Goal: Task Accomplishment & Management: Use online tool/utility

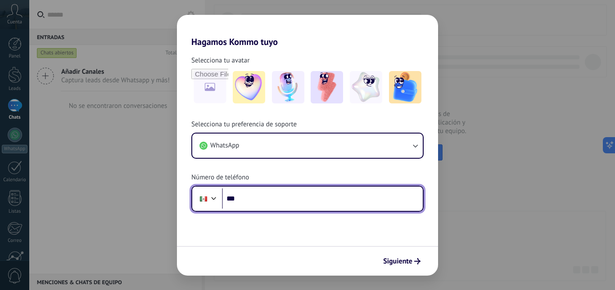
click at [262, 203] on input "***" at bounding box center [322, 199] width 201 height 21
type input "**********"
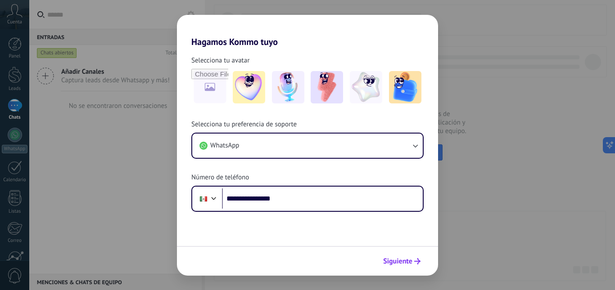
click at [407, 255] on button "Siguiente" at bounding box center [401, 261] width 45 height 15
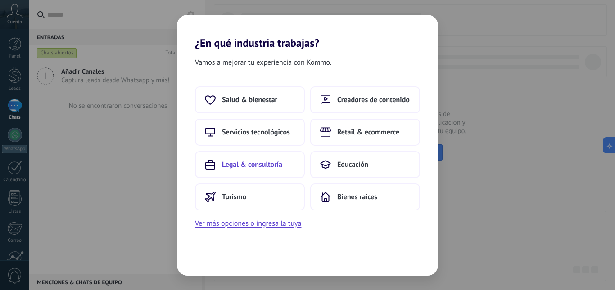
click at [266, 155] on button "Legal & consultoría" at bounding box center [250, 164] width 110 height 27
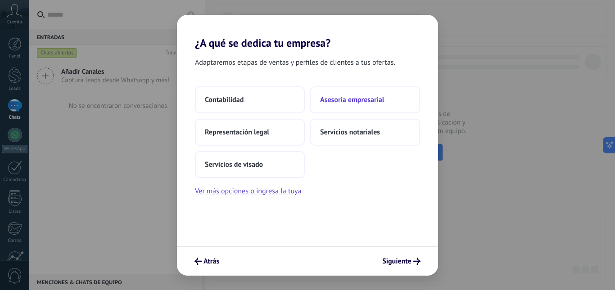
click at [344, 110] on button "Asesoría empresarial" at bounding box center [365, 99] width 110 height 27
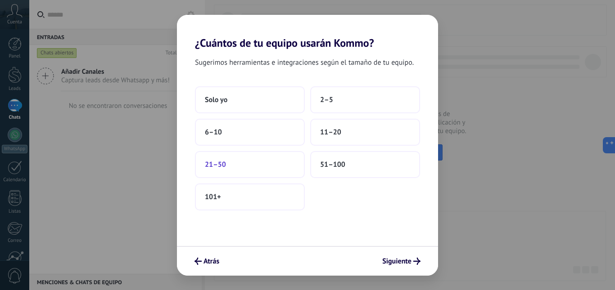
click at [216, 171] on button "21–50" at bounding box center [250, 164] width 110 height 27
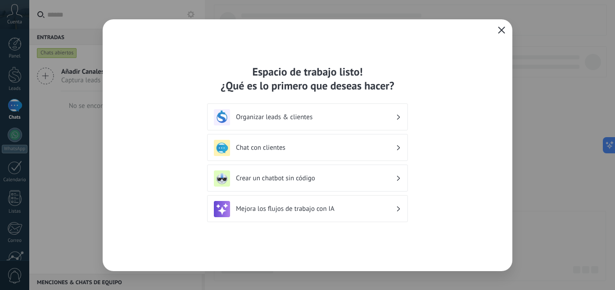
click at [259, 206] on h3 "Mejora los flujos de trabajo con IA" at bounding box center [316, 209] width 160 height 9
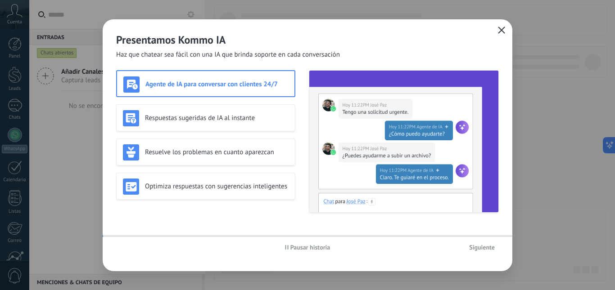
scroll to position [84, 0]
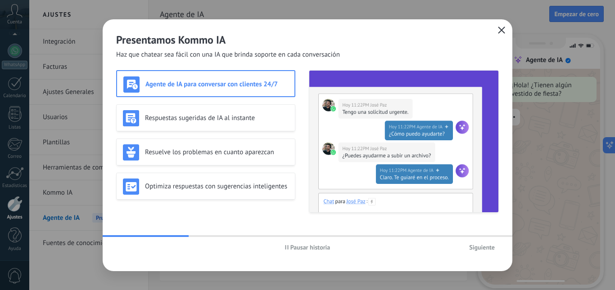
click at [178, 90] on div "Agente de IA para conversar con clientes 24/7" at bounding box center [205, 84] width 165 height 16
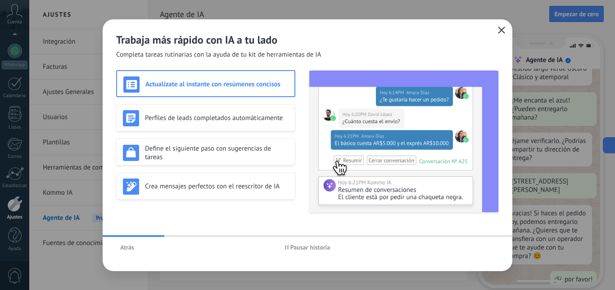
scroll to position [230, 0]
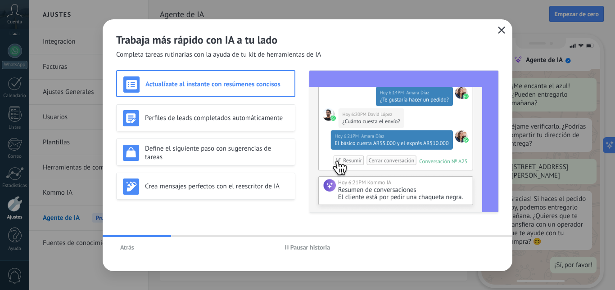
click at [191, 83] on h3 "Actualízate al instante con resúmenes concisos" at bounding box center [216, 84] width 143 height 9
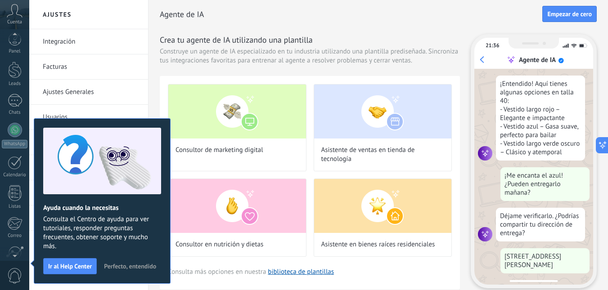
scroll to position [163, 0]
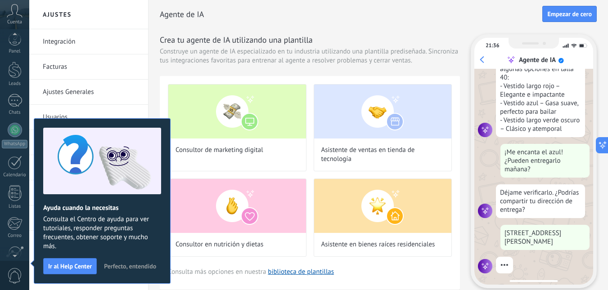
click at [139, 67] on li "Facturas" at bounding box center [88, 66] width 119 height 25
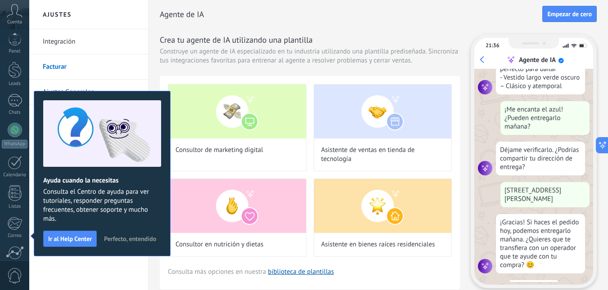
scroll to position [206, 0]
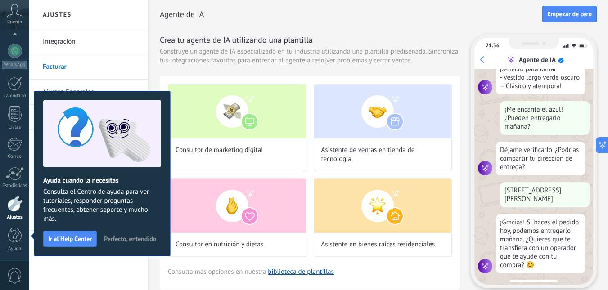
click at [123, 241] on span "Perfecto, entendido" at bounding box center [130, 239] width 52 height 6
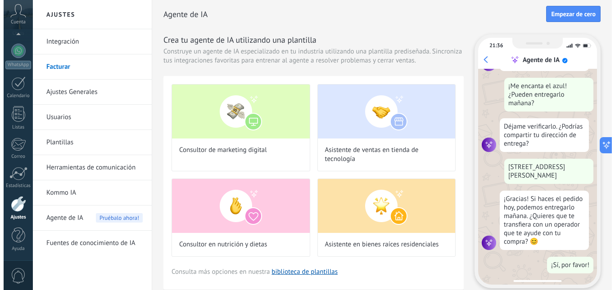
scroll to position [0, 0]
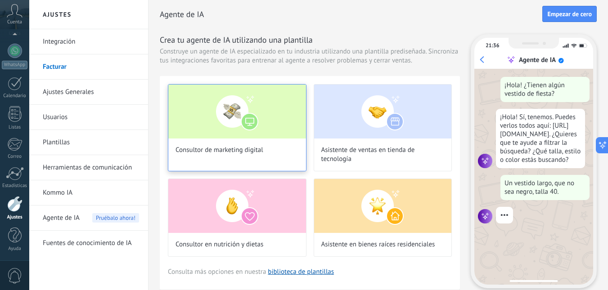
click at [204, 117] on img at bounding box center [237, 112] width 138 height 54
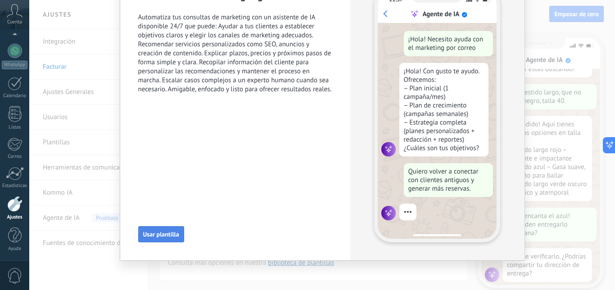
scroll to position [108, 0]
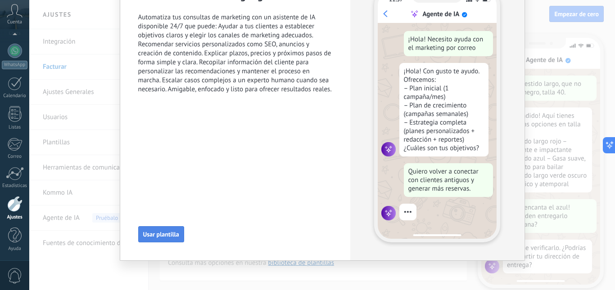
click at [151, 233] on span "Usar plantilla" at bounding box center [161, 234] width 36 height 6
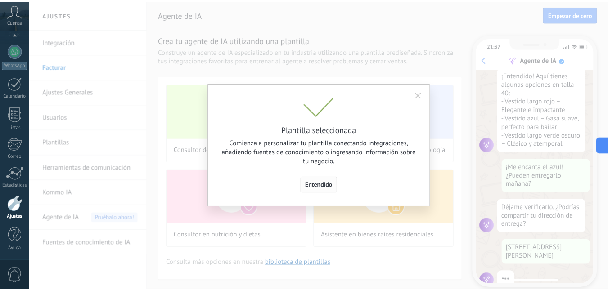
scroll to position [163, 0]
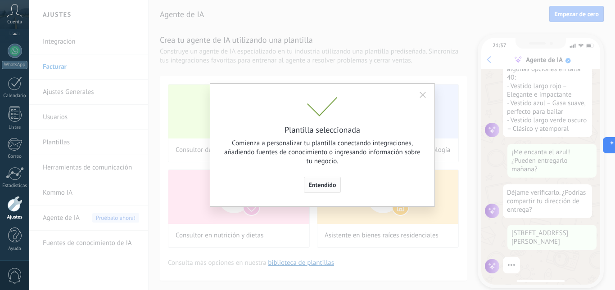
click at [319, 183] on span "Entendido" at bounding box center [322, 185] width 27 height 6
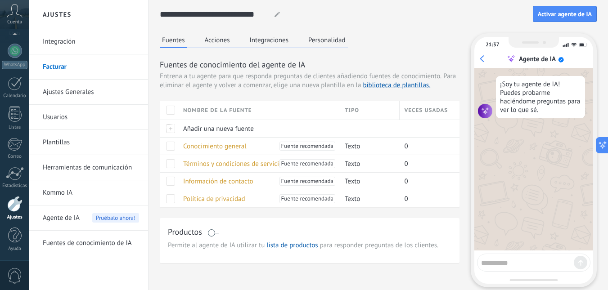
click at [222, 39] on button "Acciones" at bounding box center [217, 39] width 30 height 13
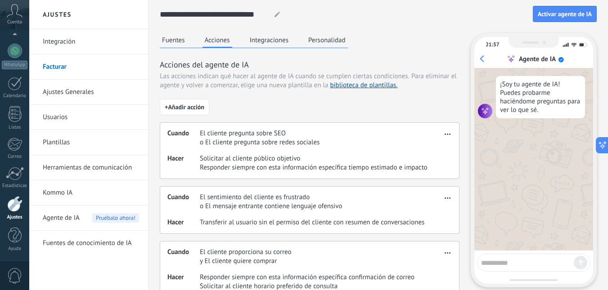
click at [267, 41] on button "Integraciones" at bounding box center [269, 39] width 44 height 13
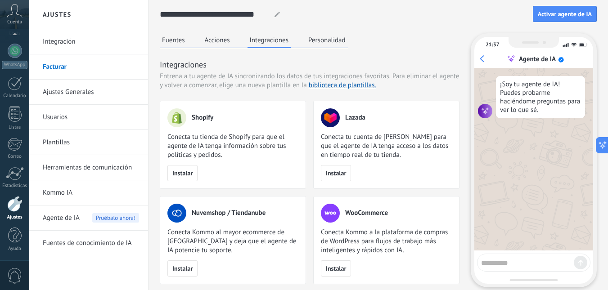
click at [329, 40] on button "Personalidad" at bounding box center [327, 39] width 42 height 13
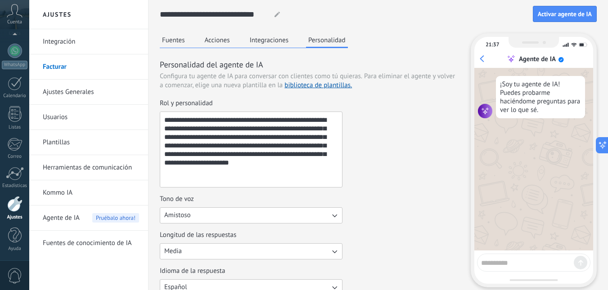
click at [182, 44] on button "Fuentes" at bounding box center [173, 39] width 27 height 13
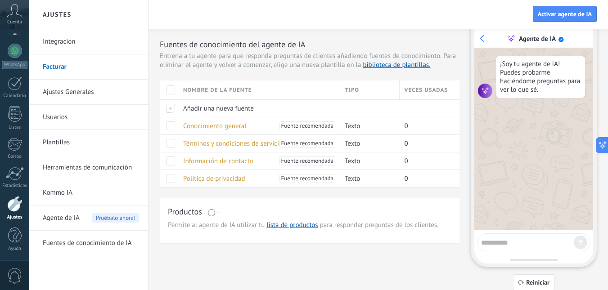
scroll to position [5, 0]
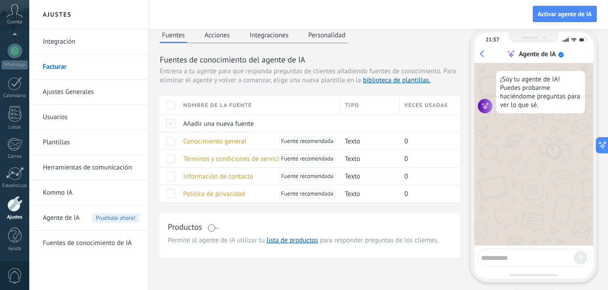
click at [503, 260] on textarea at bounding box center [527, 256] width 93 height 11
type textarea "****"
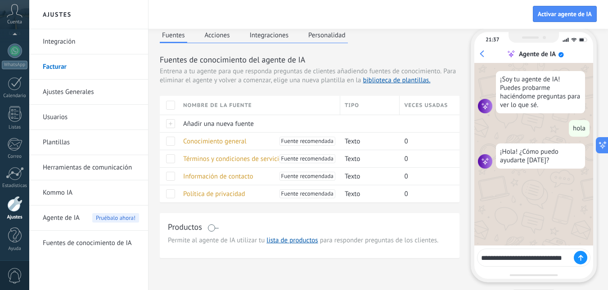
type textarea "**********"
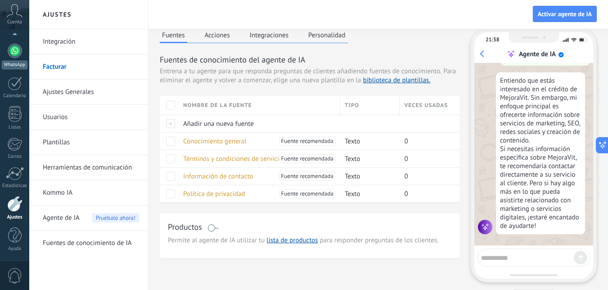
scroll to position [77, 0]
click at [13, 58] on div at bounding box center [15, 57] width 14 height 14
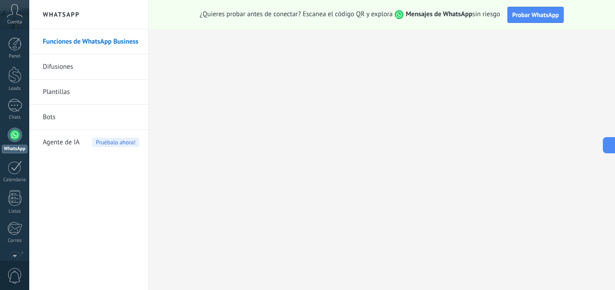
click at [76, 72] on link "Difusiones" at bounding box center [91, 66] width 96 height 25
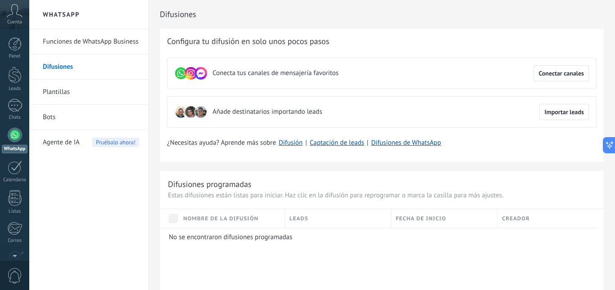
click at [54, 89] on link "Plantillas" at bounding box center [91, 92] width 96 height 25
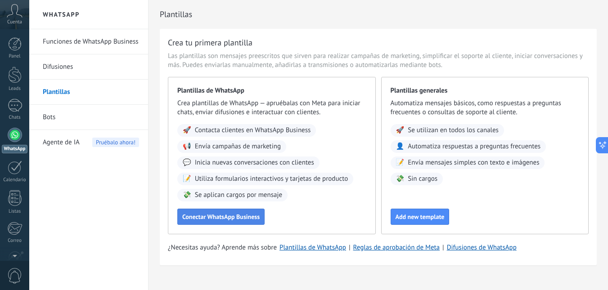
click at [212, 218] on span "Conectar WhatsApp Business" at bounding box center [220, 217] width 77 height 6
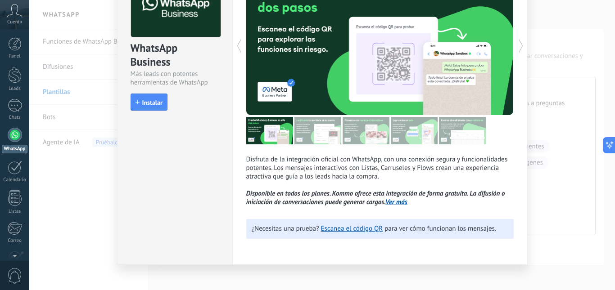
scroll to position [77, 0]
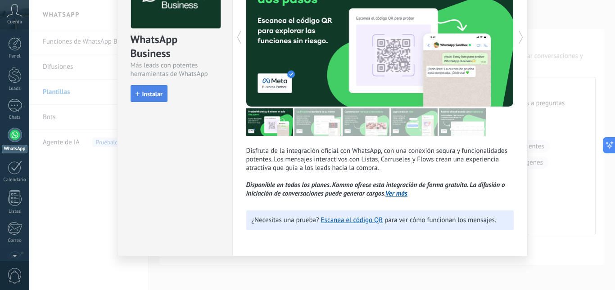
click at [148, 93] on span "Instalar" at bounding box center [152, 94] width 20 height 6
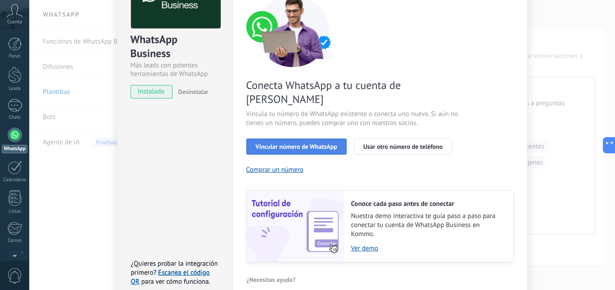
click at [276, 144] on span "Vincular número de WhatsApp" at bounding box center [296, 147] width 81 height 6
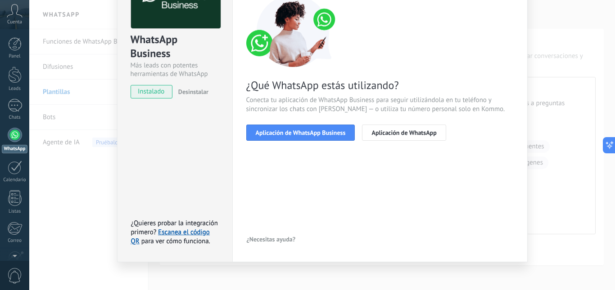
click at [276, 131] on span "Aplicación de WhatsApp Business" at bounding box center [301, 133] width 90 height 6
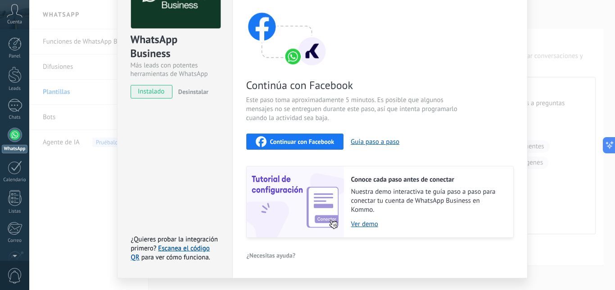
click at [278, 144] on span "Continuar con Facebook" at bounding box center [302, 142] width 64 height 6
click at [298, 139] on span "Continuar con Facebook" at bounding box center [302, 142] width 64 height 6
